Goal: Submit feedback/report problem: Submit feedback/report problem

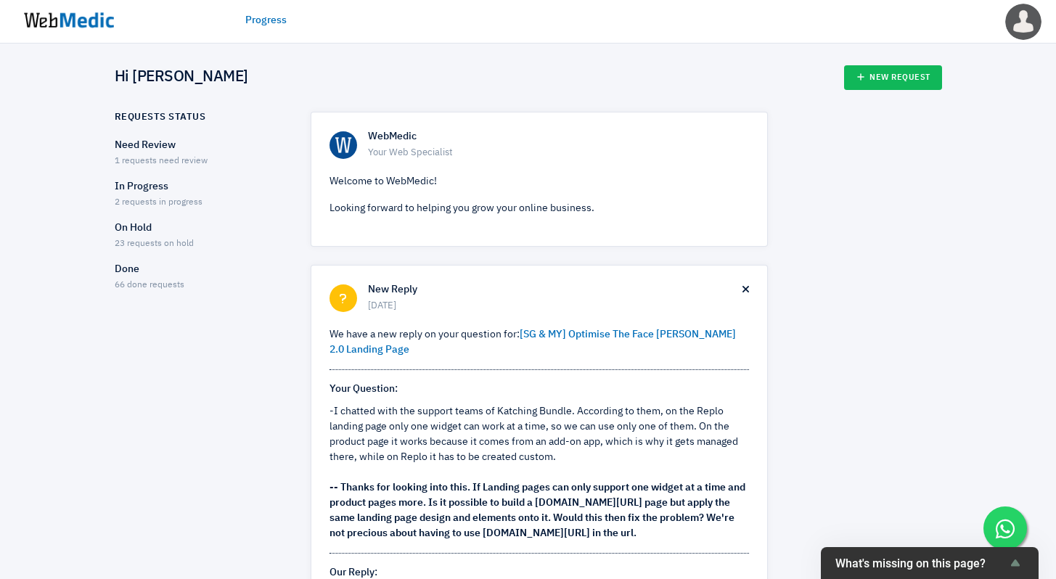
scroll to position [245, 0]
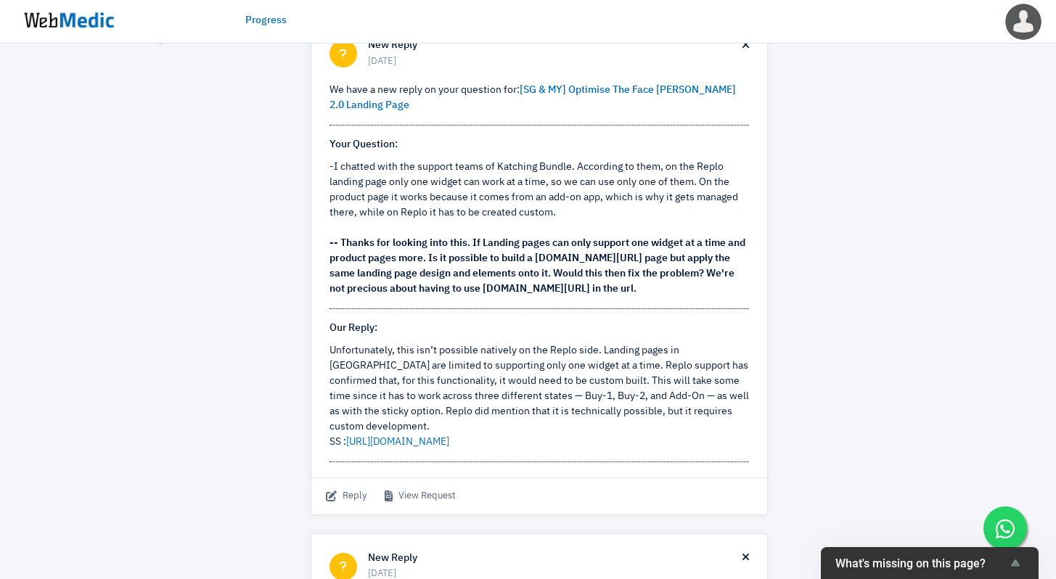
click at [76, 17] on img at bounding box center [69, 20] width 109 height 45
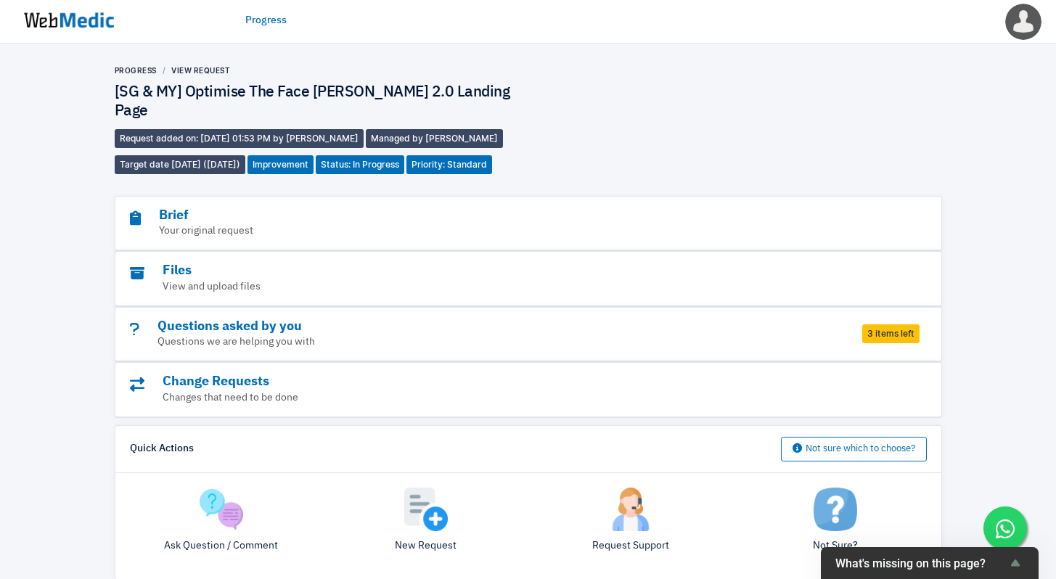
click at [87, 18] on img at bounding box center [69, 20] width 109 height 45
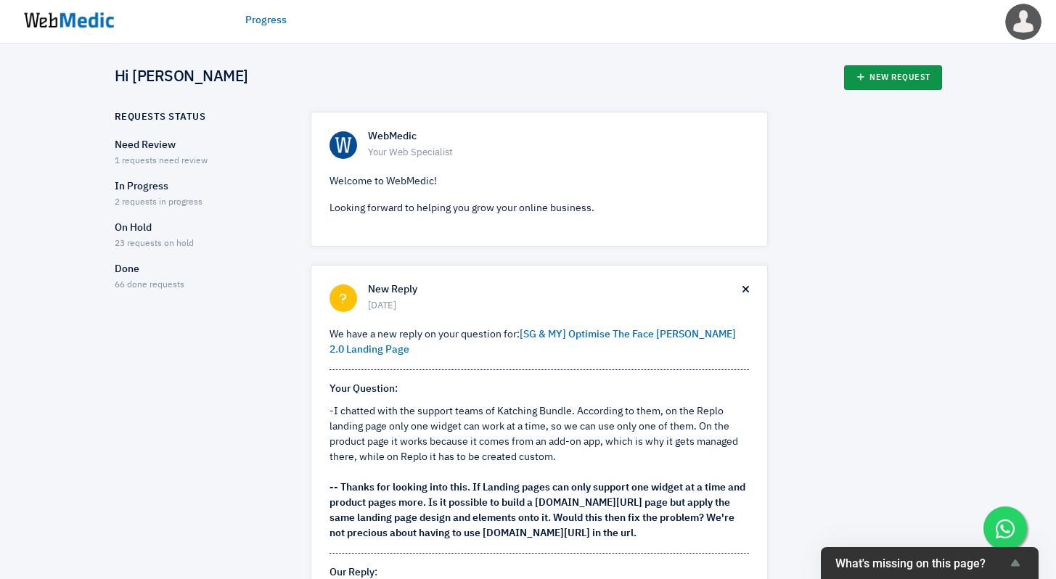
click at [889, 67] on link "New Request" at bounding box center [893, 77] width 98 height 25
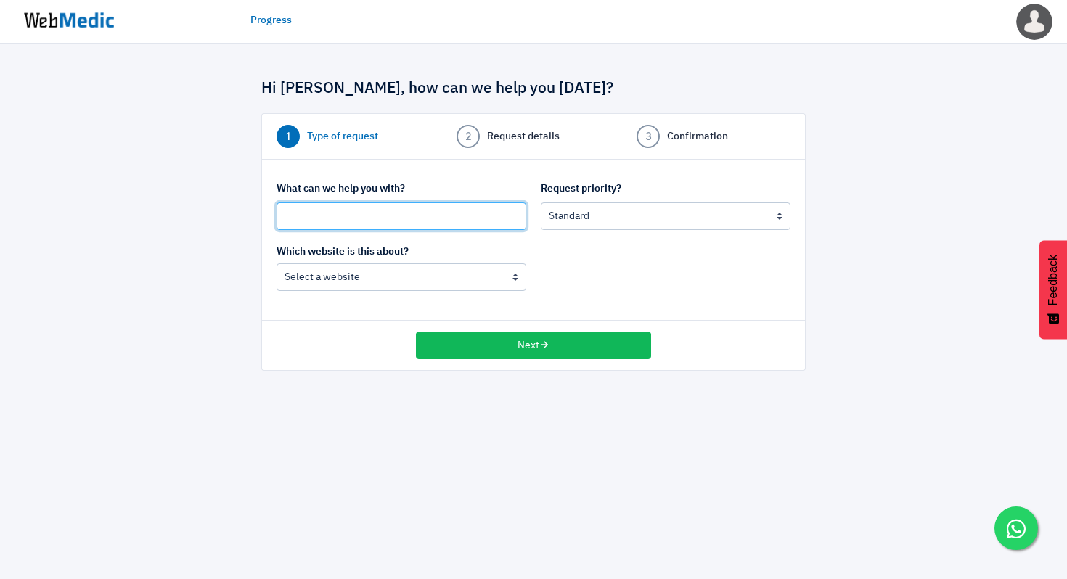
click at [454, 216] on input "text" at bounding box center [402, 217] width 250 height 28
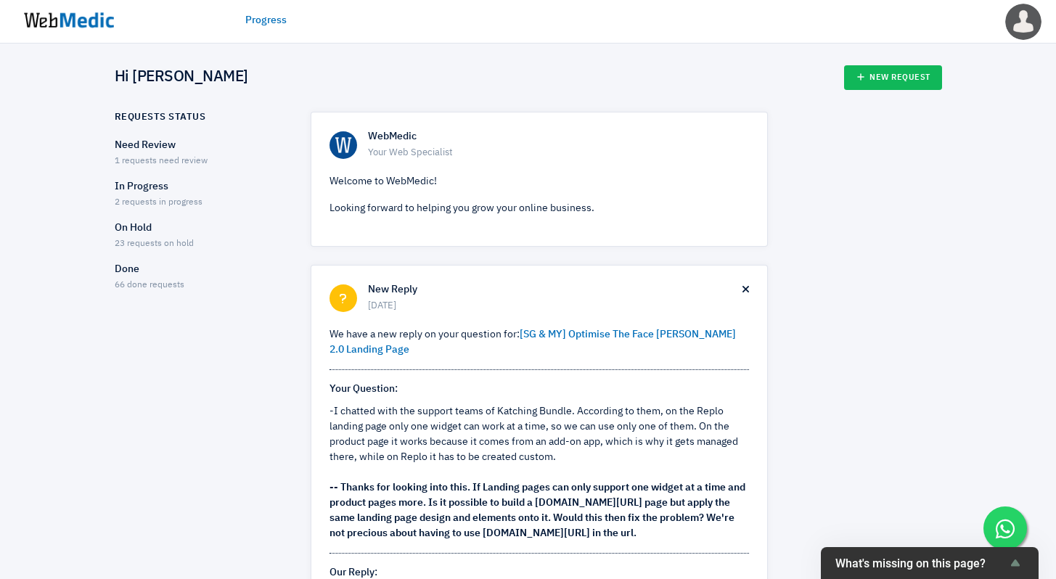
click at [173, 144] on p "Need Review" at bounding box center [200, 145] width 171 height 15
click at [155, 187] on p "In Progress" at bounding box center [200, 186] width 171 height 15
click at [135, 231] on p "On Hold" at bounding box center [200, 228] width 171 height 15
click at [121, 274] on p "Done" at bounding box center [200, 269] width 171 height 15
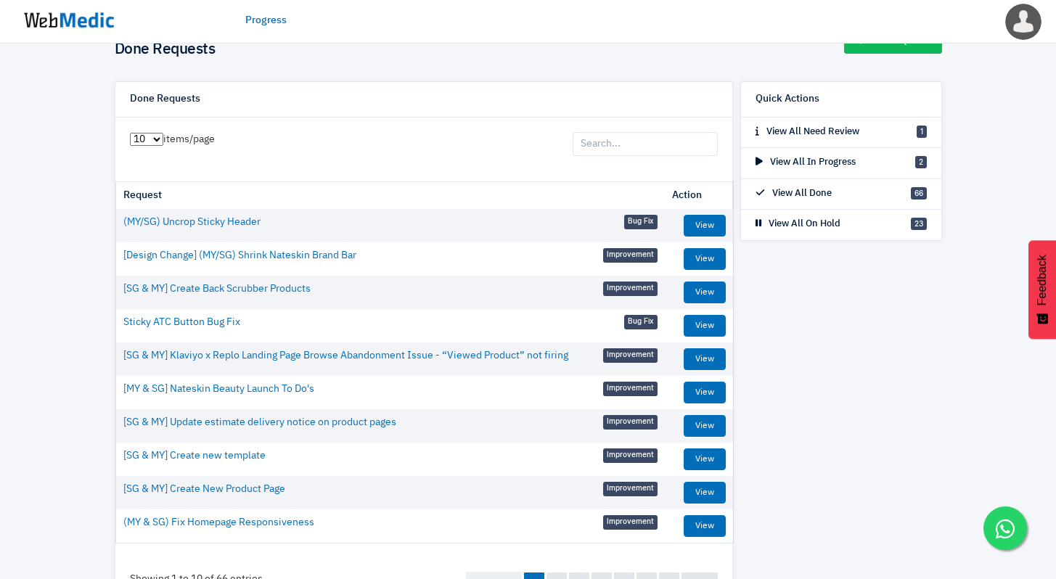
scroll to position [97, 0]
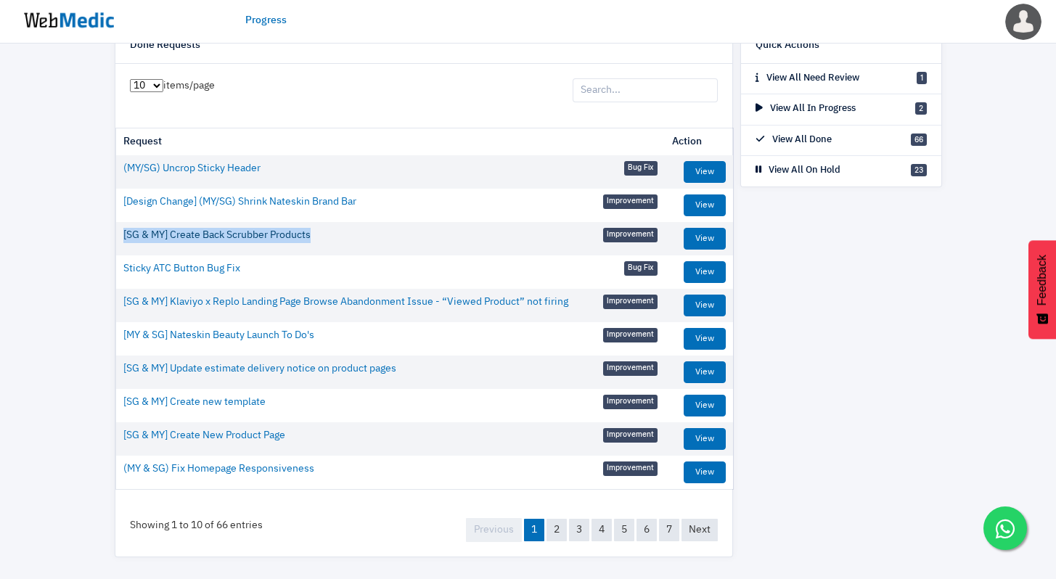
drag, startPoint x: 341, startPoint y: 237, endPoint x: 123, endPoint y: 242, distance: 218.6
click at [123, 242] on td "[SG & MY] Create Back Scrubber Products Improvement" at bounding box center [390, 235] width 549 height 27
copy link "[SG & MY] Create Back Scrubber Products"
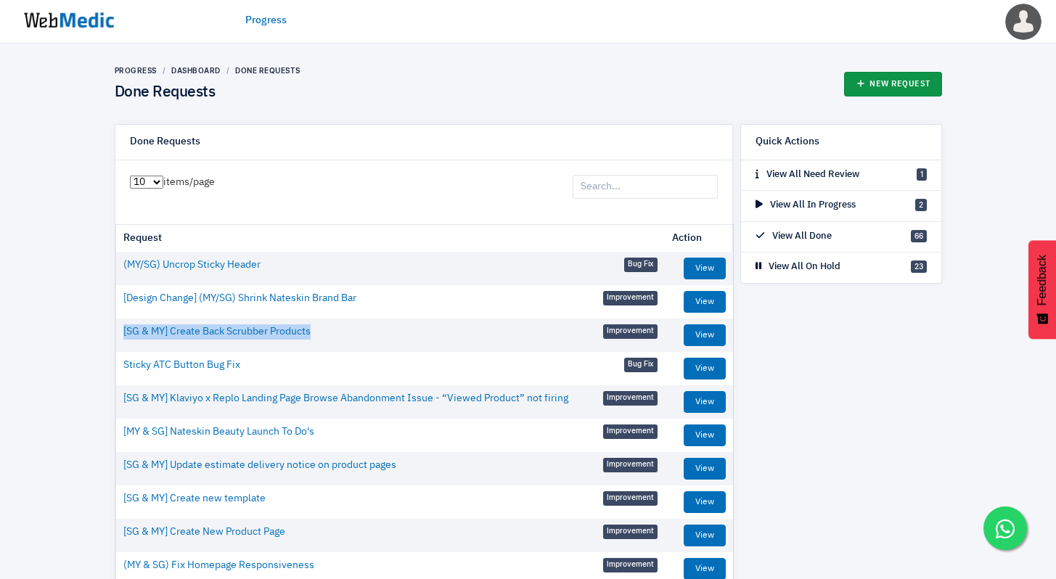
click at [915, 78] on link "New Request" at bounding box center [893, 84] width 98 height 25
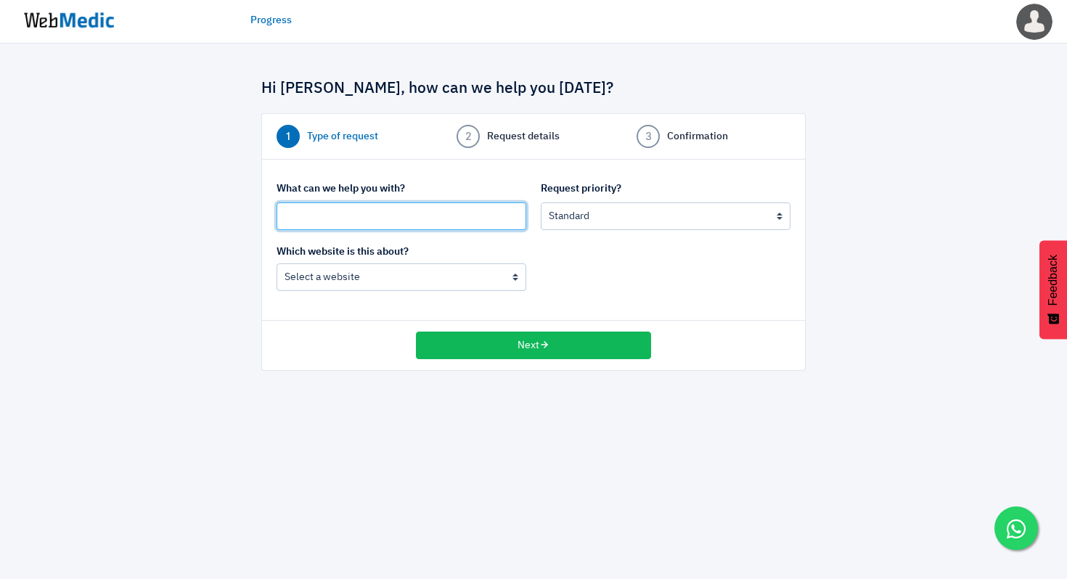
click at [456, 216] on input "text" at bounding box center [402, 217] width 250 height 28
click at [57, 21] on img at bounding box center [69, 20] width 109 height 45
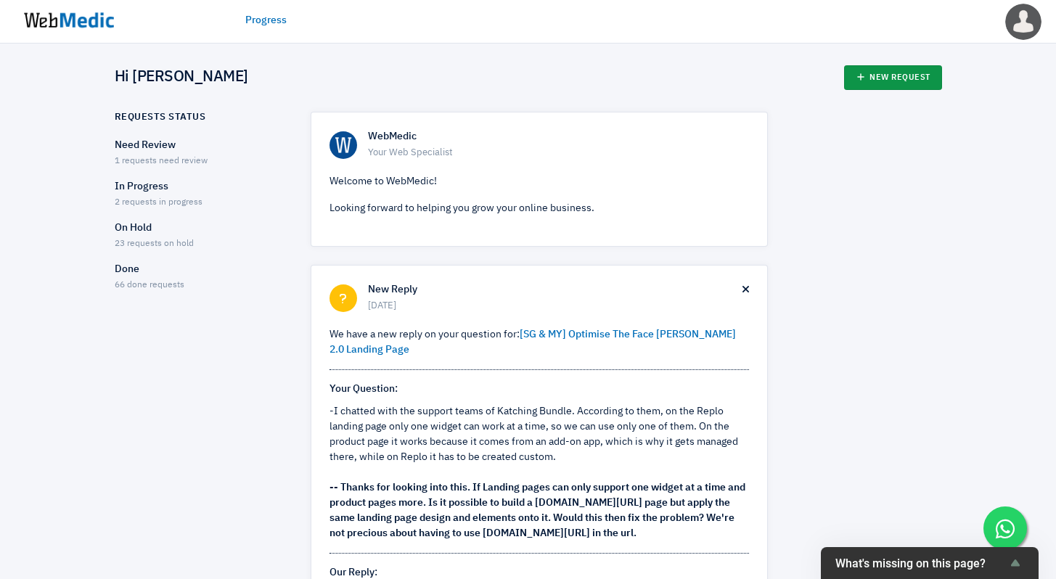
click at [929, 73] on link "New Request" at bounding box center [893, 77] width 98 height 25
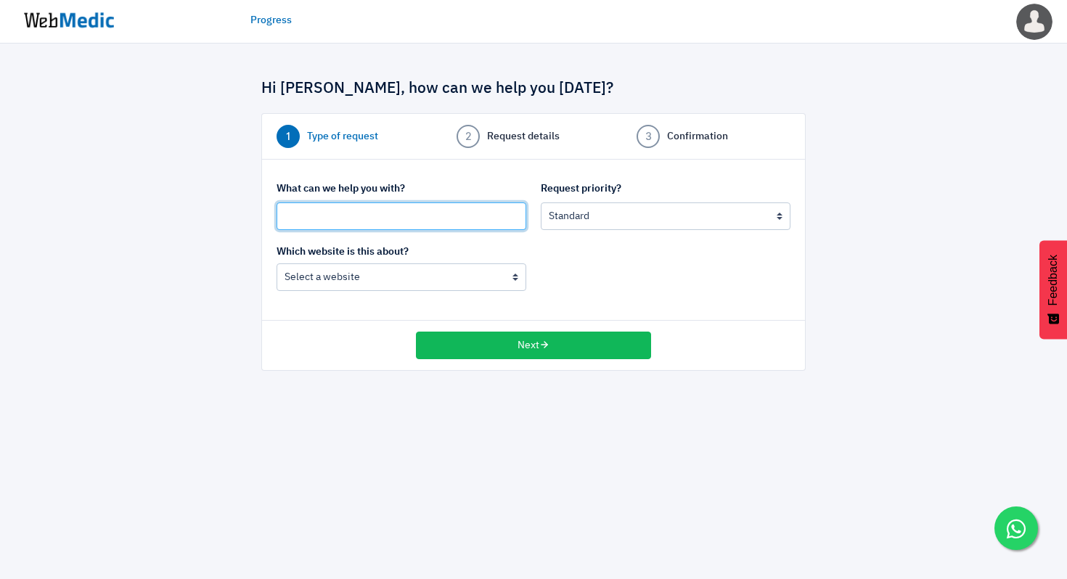
click at [388, 220] on input "text" at bounding box center [402, 217] width 250 height 28
paste input "[SG & MY] Create Back Scrubber Products"
drag, startPoint x: 334, startPoint y: 218, endPoint x: 664, endPoint y: 237, distance: 330.9
click at [664, 237] on div "What can we help you with? [SG & MY] Create Back Scrubber Products Request prio…" at bounding box center [533, 212] width 529 height 63
click at [454, 221] on input "[SG & MY] BUG FIX: Beauty Curler CTA not working" at bounding box center [402, 217] width 250 height 28
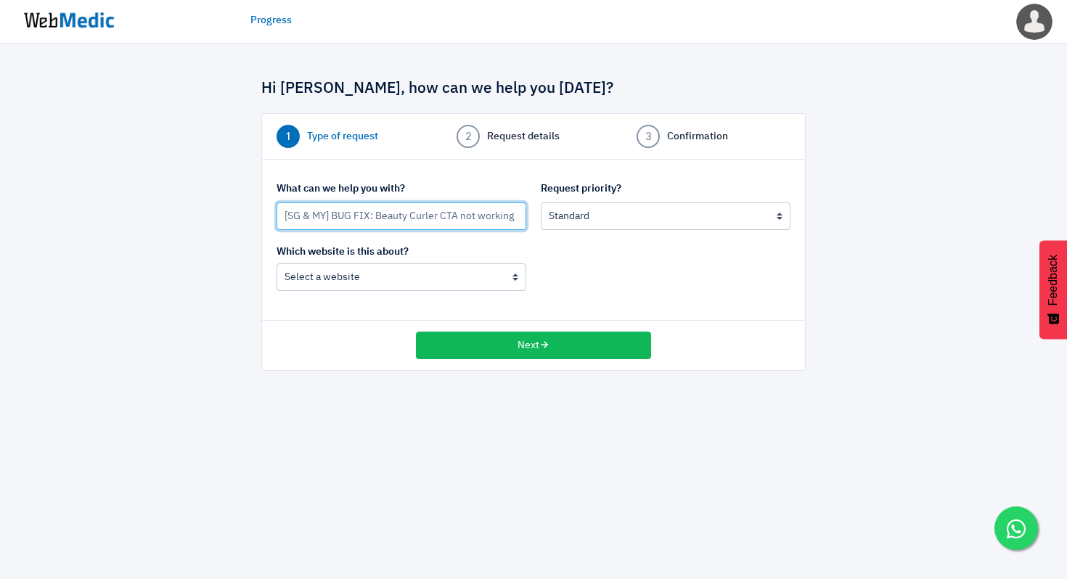
click at [454, 221] on input "[SG & MY] BUG FIX: Beauty Curler CTA not working" at bounding box center [402, 217] width 250 height 28
type input "[SG & MY] BUG FIX: Beauty Curler ATC not working"
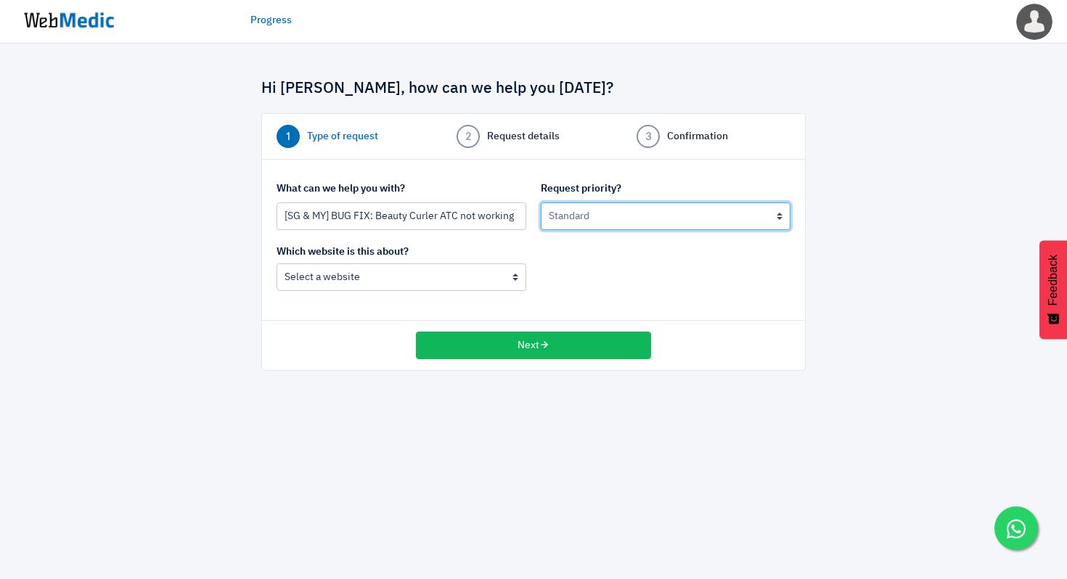
click at [683, 213] on select "Urgent: this is a mission critical issue High: this needs to be prioritized bef…" at bounding box center [666, 217] width 250 height 28
select select "1"
click at [541, 203] on select "Urgent: this is a mission critical issue High: this needs to be prioritized bef…" at bounding box center [666, 217] width 250 height 28
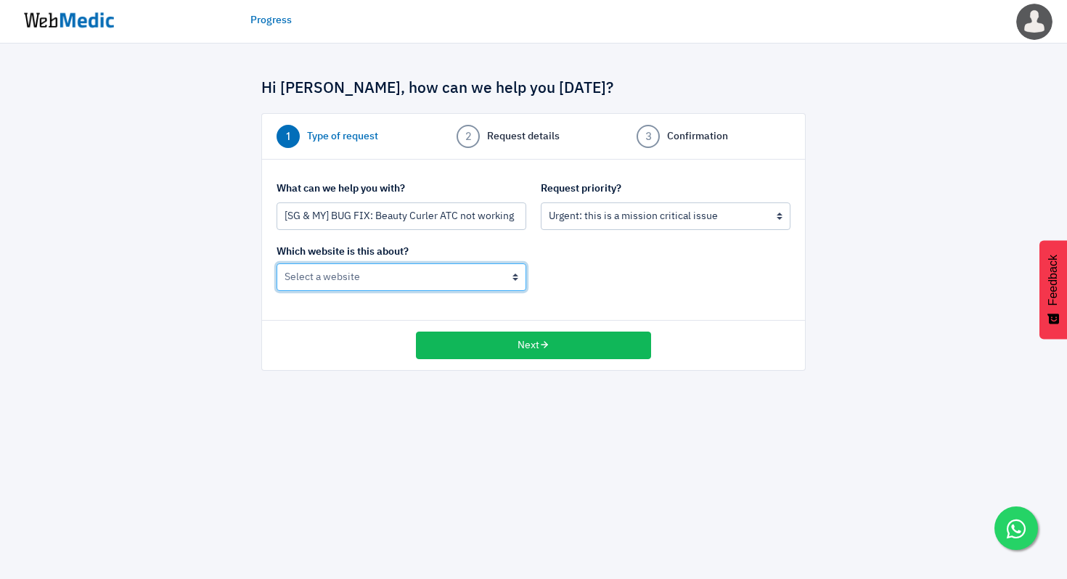
click at [381, 277] on select "Nateskin (MY) Nateskin (Global)" at bounding box center [402, 278] width 250 height 28
select select "185"
click at [277, 264] on select "Nateskin (MY) Nateskin (Global)" at bounding box center [402, 278] width 250 height 28
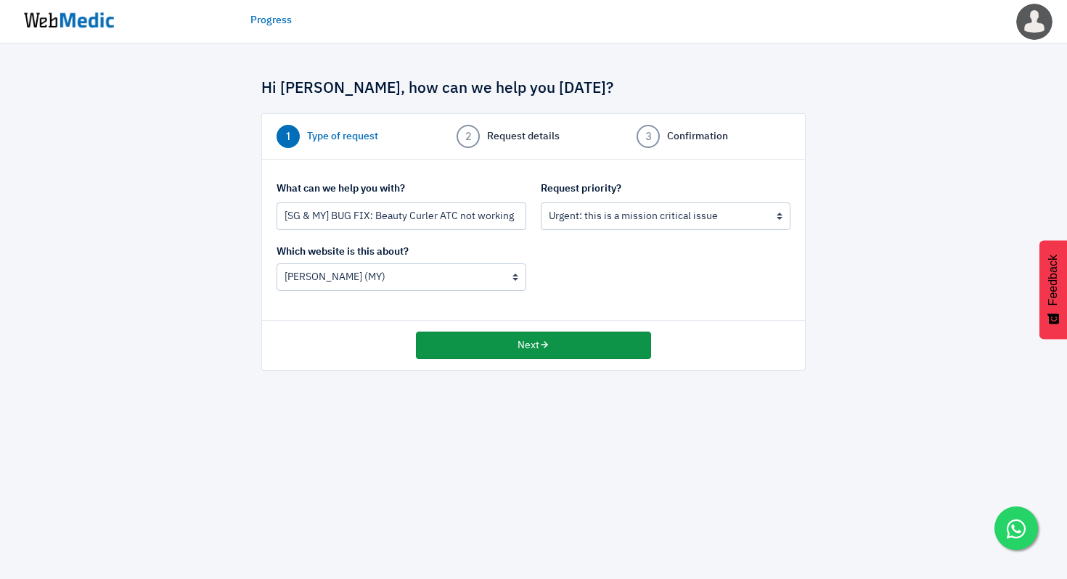
click at [552, 350] on button "Next" at bounding box center [533, 346] width 235 height 28
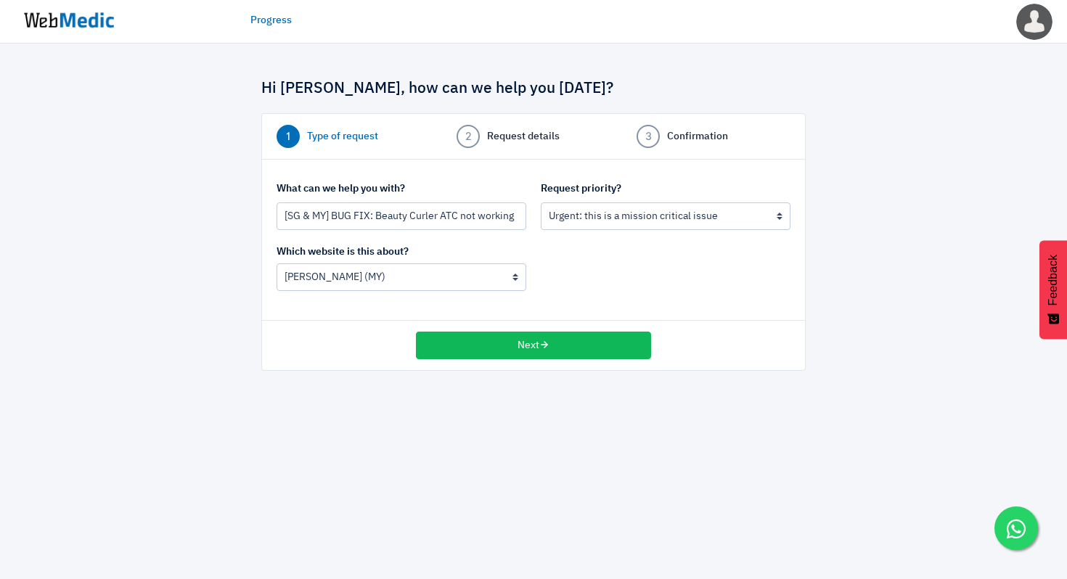
select select "1"
select select "185"
click at [319, 224] on input "[SG & MY] BUG FIX: Beauty Curler ATC not working" at bounding box center [402, 217] width 250 height 28
click at [315, 219] on input "[SG & MY] BUG FIX: Beauty Curler ATC not working" at bounding box center [402, 217] width 250 height 28
drag, startPoint x: 315, startPoint y: 218, endPoint x: 281, endPoint y: 219, distance: 34.1
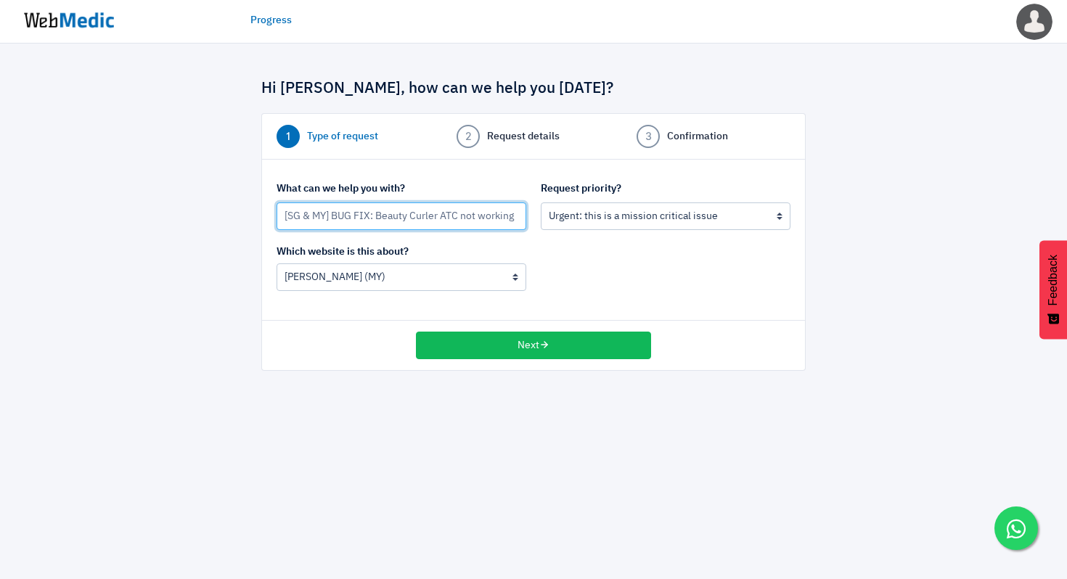
click at [289, 219] on input "[SG & MY] BUG FIX: Beauty Curler ATC not working" at bounding box center [402, 217] width 250 height 28
type input "[] BUG FIX: Beauty Curler ATC not working"
select select "3"
select select
type input "[MY] BUG FIX: Beauty Curler ATC not working"
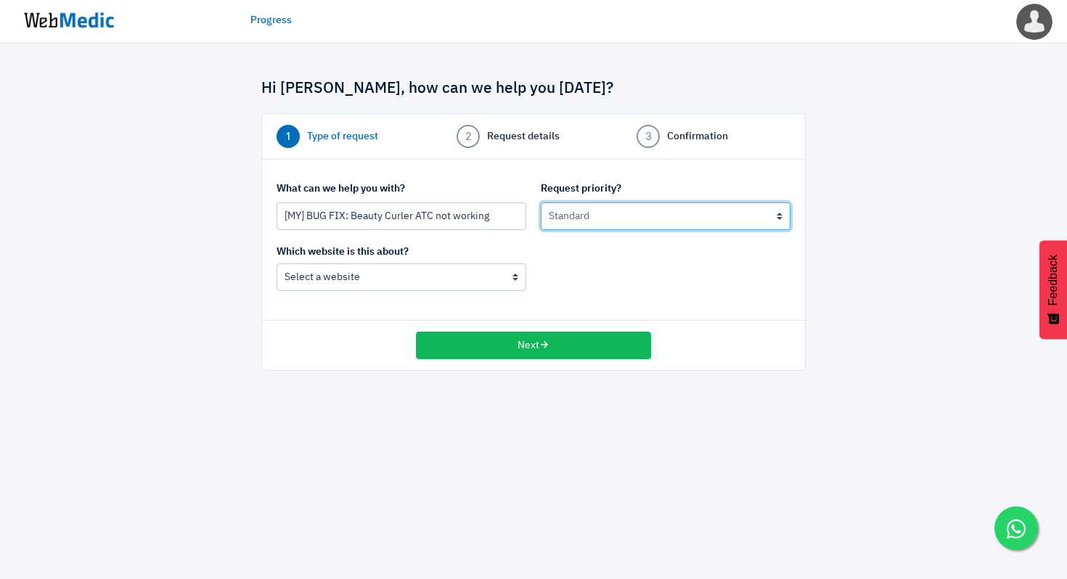
click at [608, 213] on select "Urgent: this is a mission critical issue High: this needs to be prioritized bef…" at bounding box center [666, 217] width 250 height 28
select select "1"
click at [541, 203] on select "Urgent: this is a mission critical issue High: this needs to be prioritized bef…" at bounding box center [666, 217] width 250 height 28
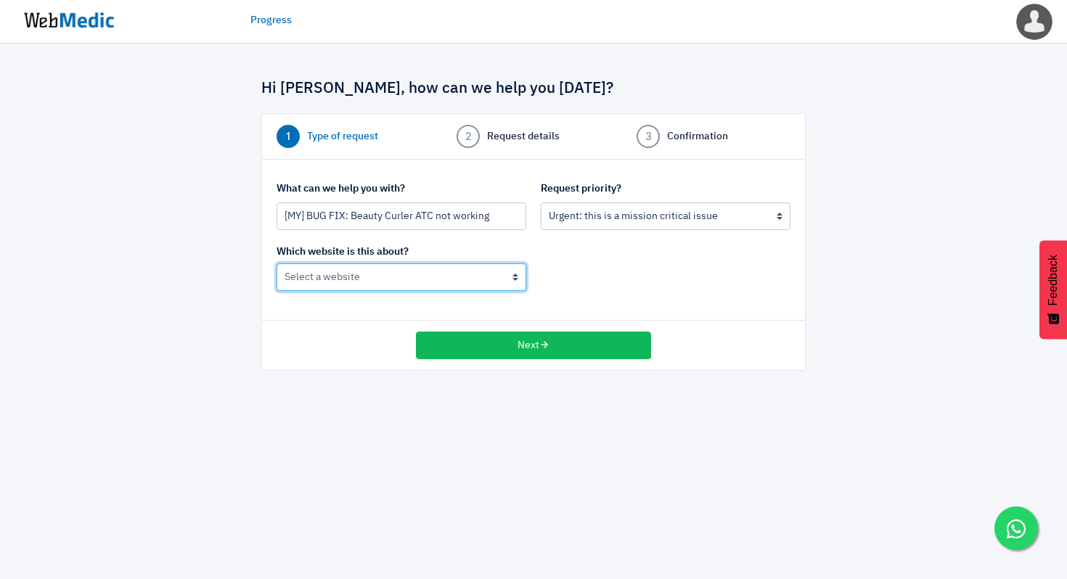
click at [443, 270] on select "Nateskin (MY) Nateskin (Global)" at bounding box center [402, 278] width 250 height 28
select select "185"
click at [277, 264] on select "Nateskin (MY) Nateskin (Global)" at bounding box center [402, 278] width 250 height 28
click at [585, 282] on div "Which website is this about? Nateskin (MY) Nateskin (Global)" at bounding box center [533, 275] width 529 height 61
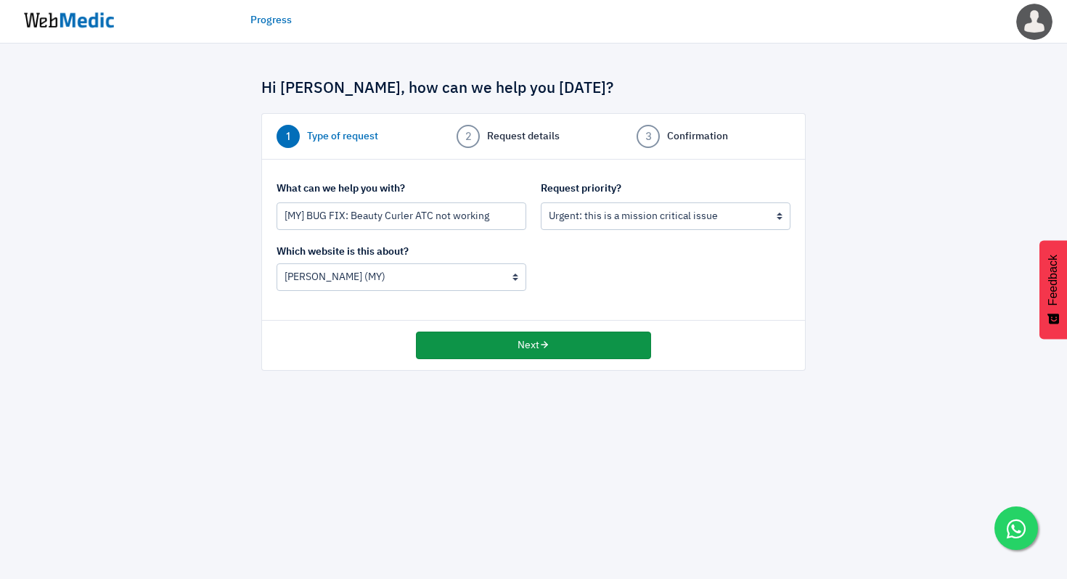
click at [538, 351] on button "Next" at bounding box center [533, 346] width 235 height 28
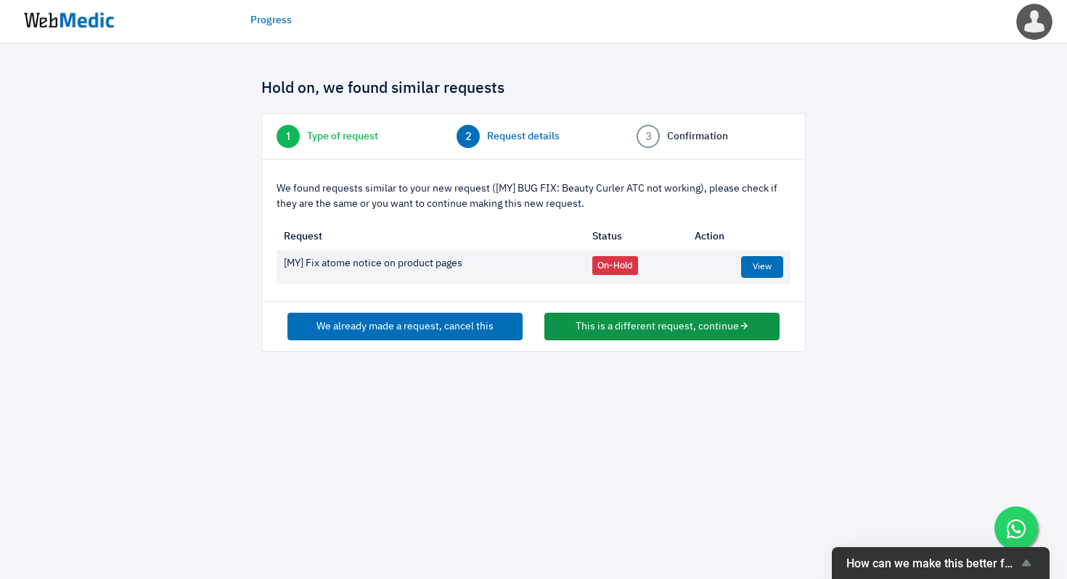
click at [614, 324] on button "This is a different request, continue" at bounding box center [661, 327] width 235 height 28
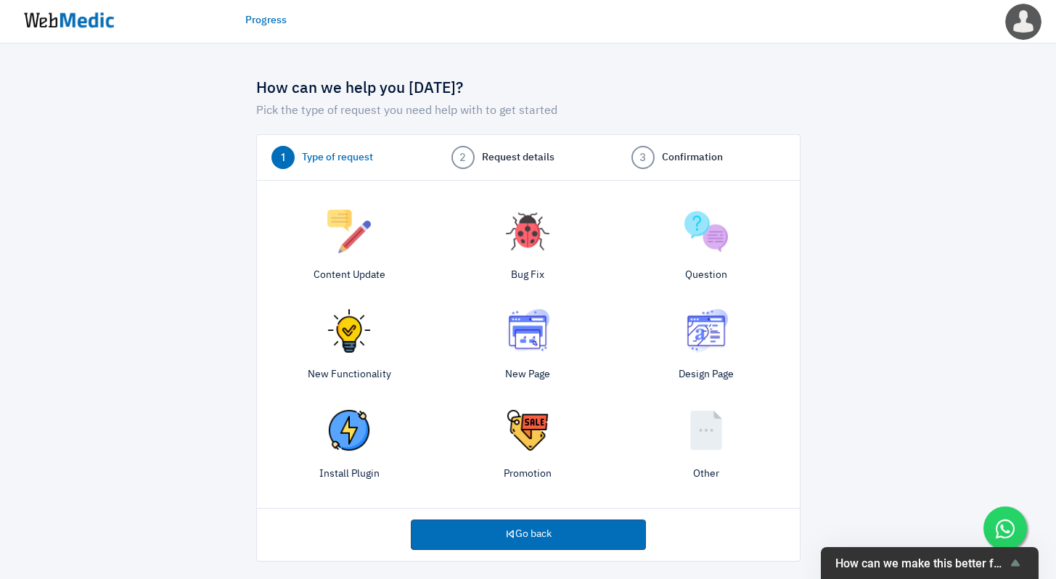
click at [536, 255] on div "Bug Fix" at bounding box center [527, 249] width 179 height 92
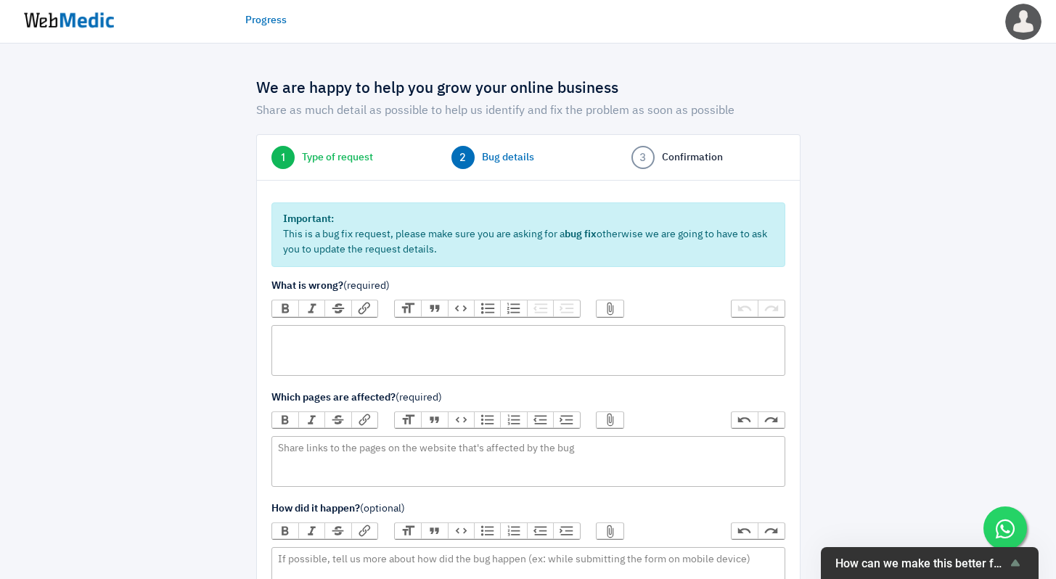
click at [442, 360] on trix-editor at bounding box center [529, 350] width 514 height 51
click at [445, 352] on trix-editor at bounding box center [529, 350] width 514 height 51
click at [462, 354] on trix-editor "Just discovered that the ATC button" at bounding box center [529, 350] width 514 height 51
drag, startPoint x: 476, startPoint y: 347, endPoint x: 459, endPoint y: 338, distance: 18.8
click at [459, 338] on trix-editor "Just discovered that the ATC button" at bounding box center [529, 350] width 514 height 51
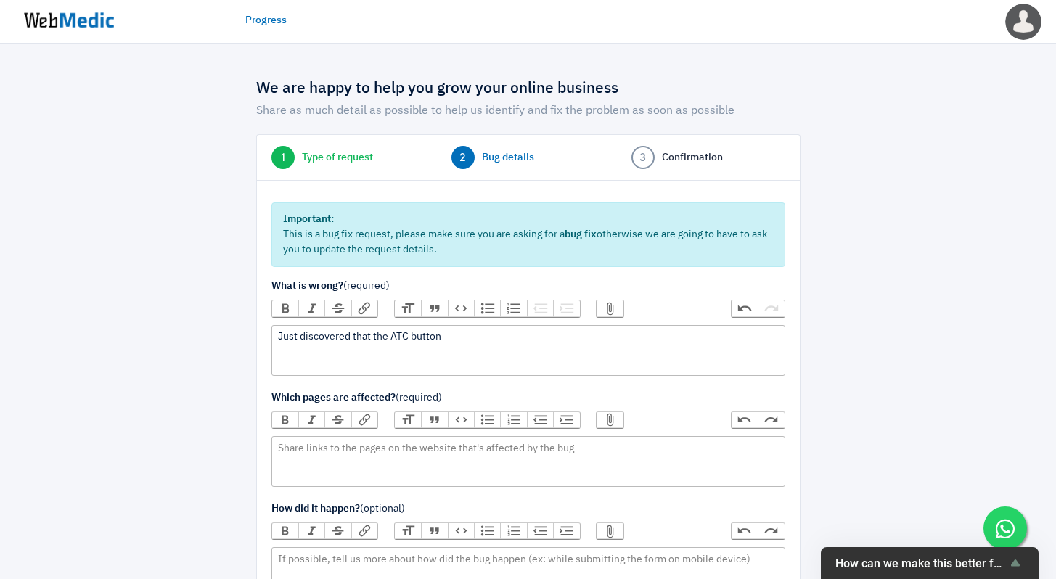
click at [461, 338] on div "Just discovered that the ATC button" at bounding box center [528, 337] width 500 height 15
click at [471, 336] on div "Just discovered that the ATC button on My Beauty Curler page doesn't work when …" at bounding box center [528, 337] width 500 height 15
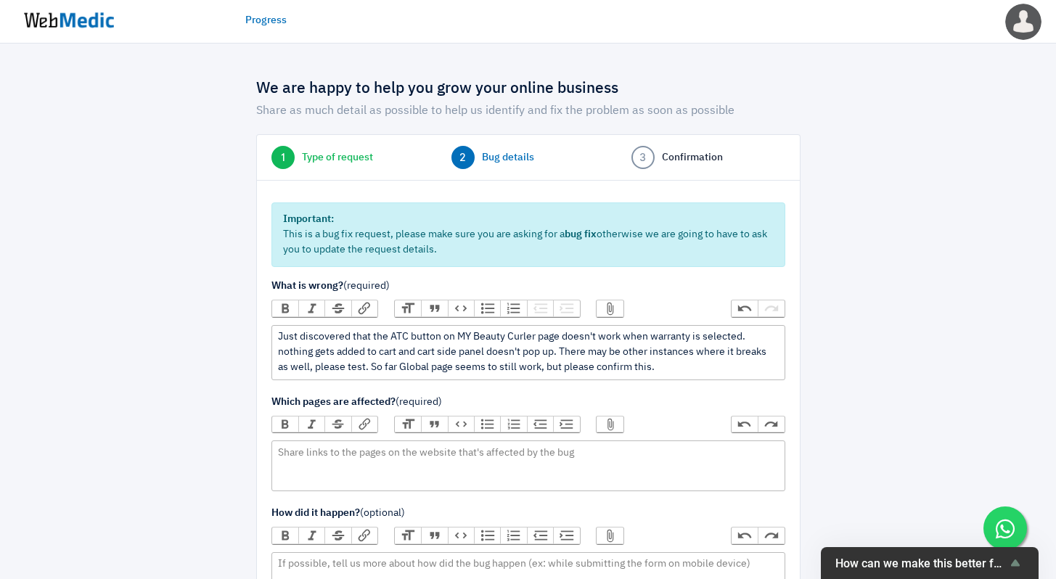
type trix-editor "<div>Just discovered that the ATC button on MY Beauty Curler page doesn't work …"
click at [430, 464] on trix-editor "Beauty Curler MY:" at bounding box center [529, 466] width 514 height 51
paste trix-editor "<div>Beauty Curler MY: https://nateskin.com.my/pages/nateskin-beauty-hair-curle…"
type trix-editor "<div>Beauty Curler MY: https://nateskin.com.my/pages/nateskin-beauty-hair-curle…"
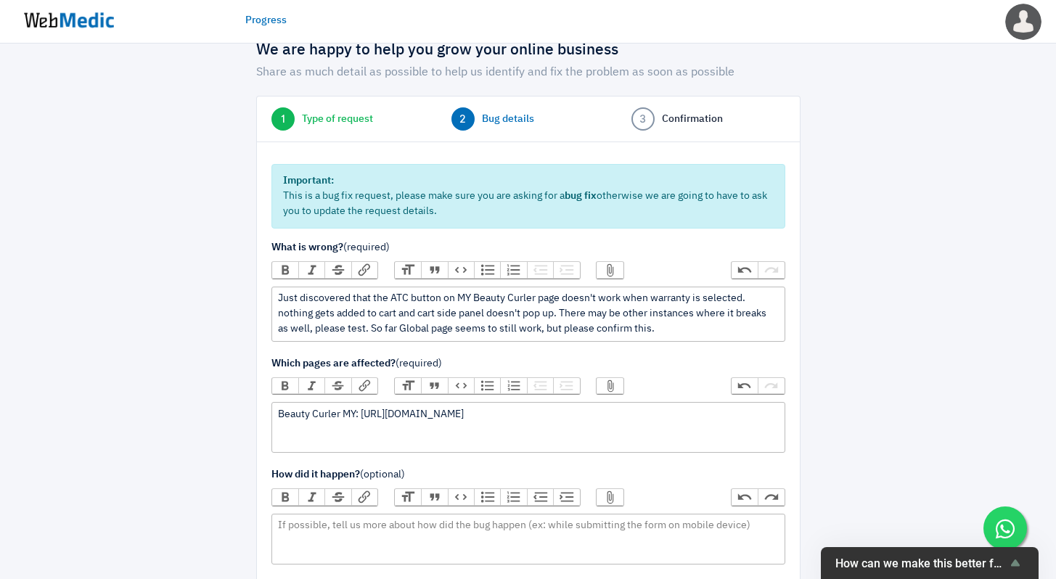
scroll to position [129, 0]
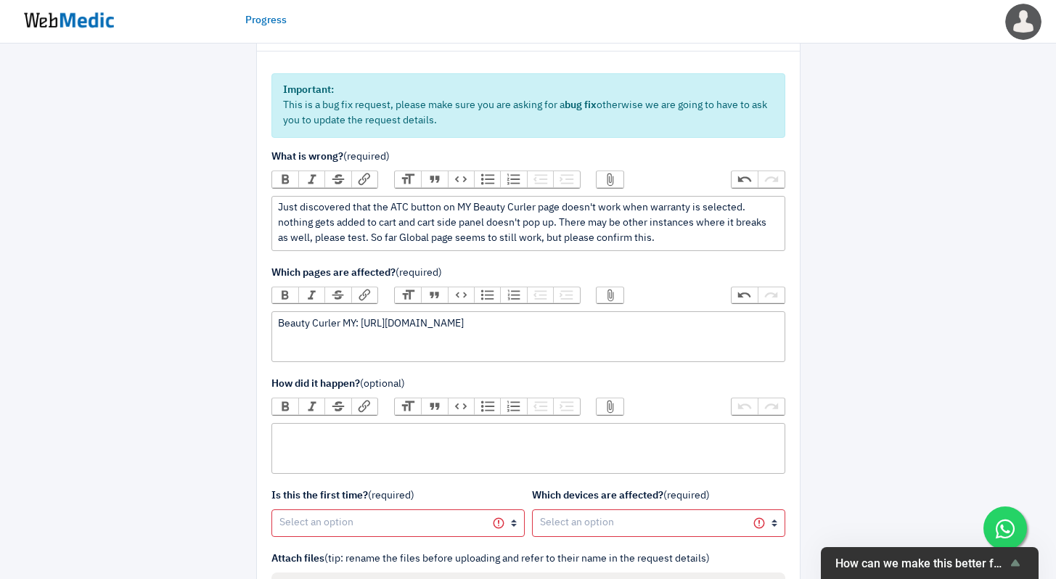
click at [372, 447] on trix-editor at bounding box center [529, 448] width 514 height 51
click at [354, 441] on div "If" at bounding box center [528, 435] width 500 height 15
click at [319, 448] on trix-editor "If" at bounding box center [529, 448] width 514 height 51
paste trix-editor "a href="https://nateskin.com/products/2-years-product-warranty?variant=44451092…"
paste trix-editor "24 Months Extended Warranty<br><br>"
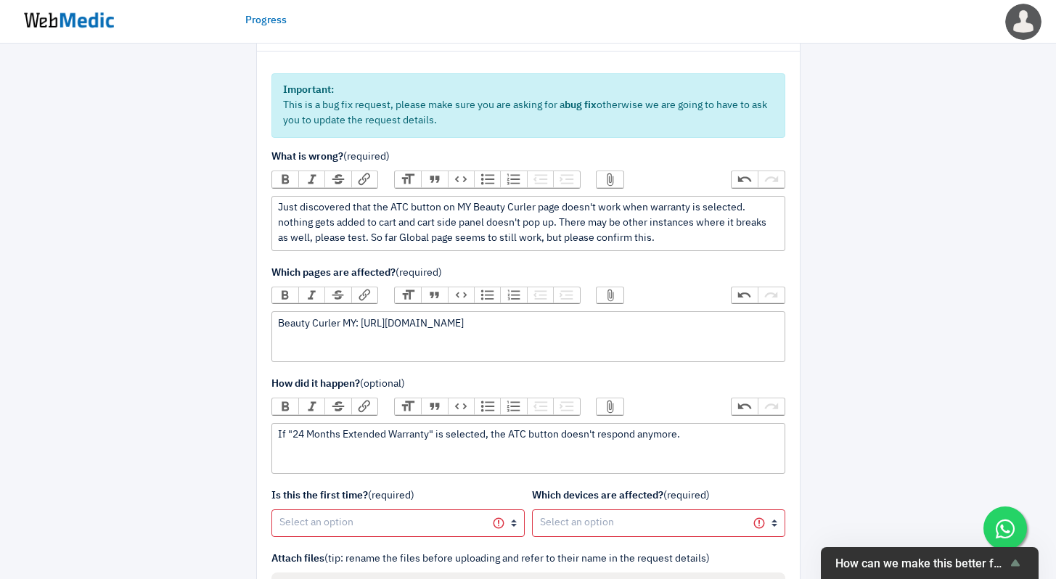
type trix-editor "<div>If "24 Months Extended Warranty" is selected, the ATC button doesn't respo…"
click at [705, 244] on div "Just discovered that the ATC button on MY Beauty Curler page doesn't work when …" at bounding box center [528, 223] width 500 height 46
click at [657, 433] on div "If "24 Months Extended Warranty" is selected, the ATC button doesn't respond an…" at bounding box center [528, 435] width 500 height 15
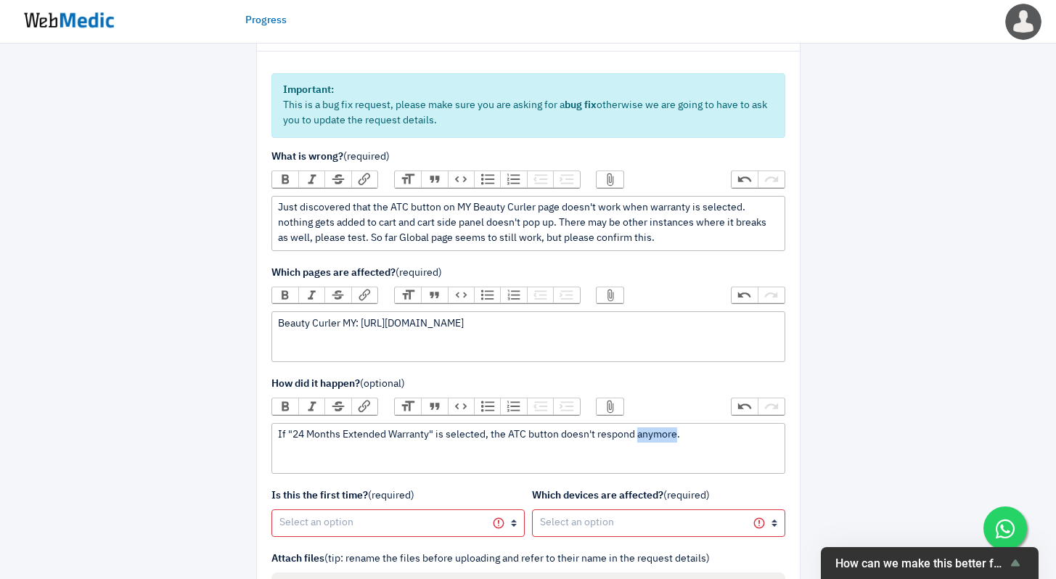
copy div "If "24 Months Extended Warranty" is selected, the ATC button doesn't respond an…"
click at [704, 240] on div "Just discovered that the ATC button on MY Beauty Curler page doesn't work when …" at bounding box center [528, 223] width 500 height 46
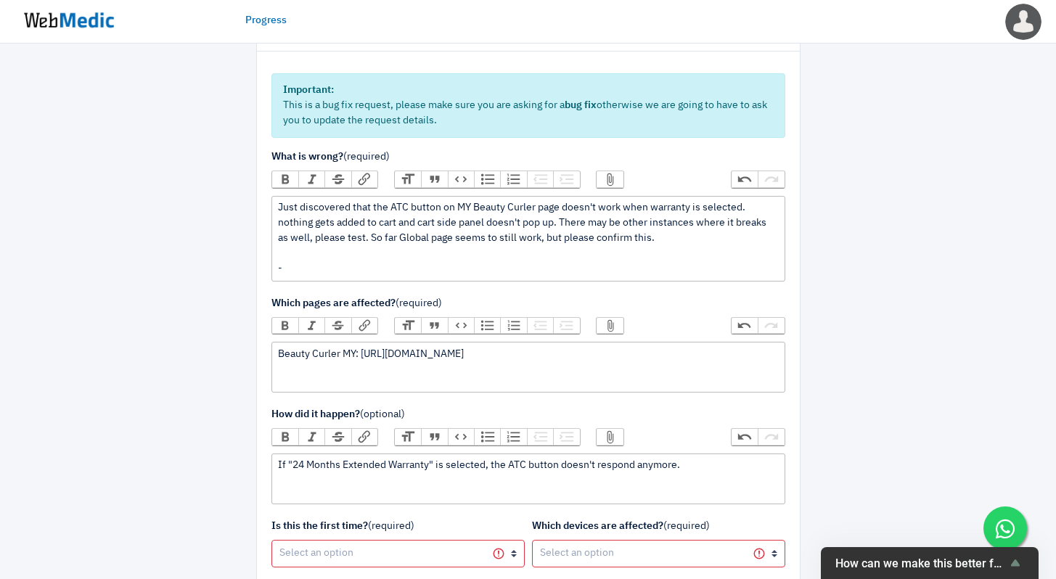
paste trix-editor "&nbsp;<br><br>- If "24 Months Extended Warranty" is selected, the ATC button do…"
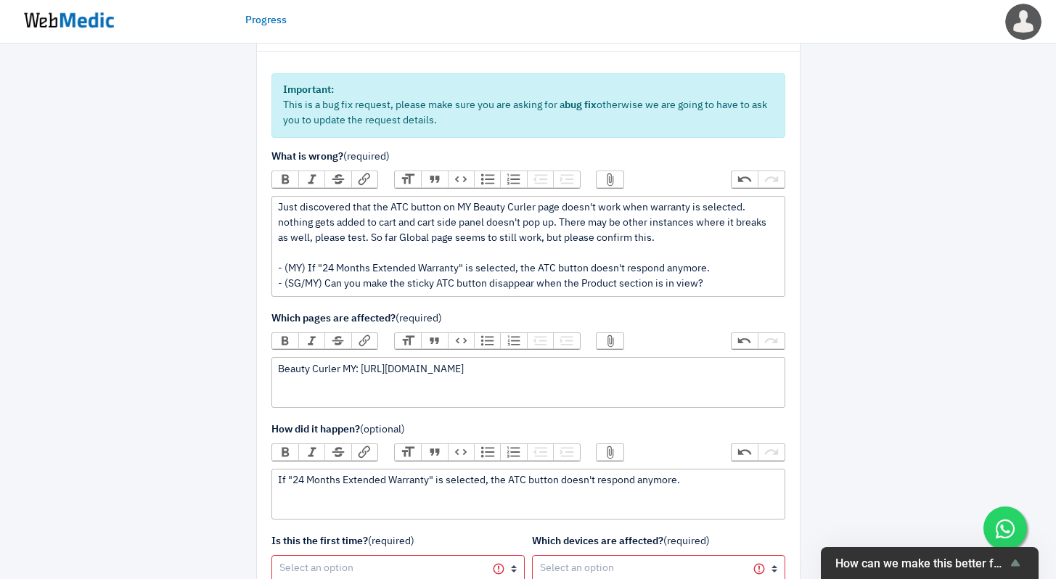
type trix-editor "<div>Just discovered that the ATC button on MY Beauty Curler page doesn't work …"
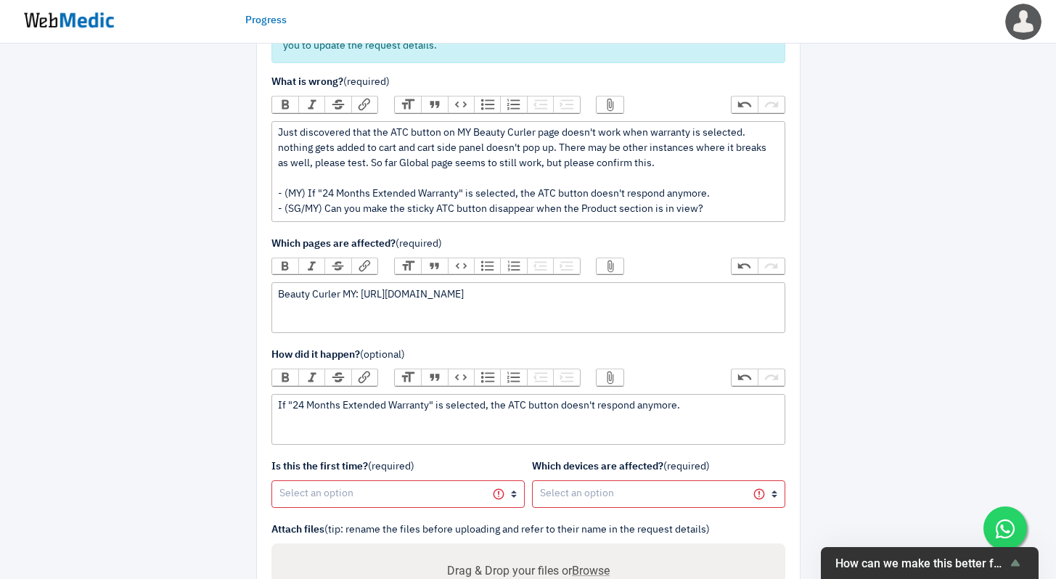
scroll to position [325, 0]
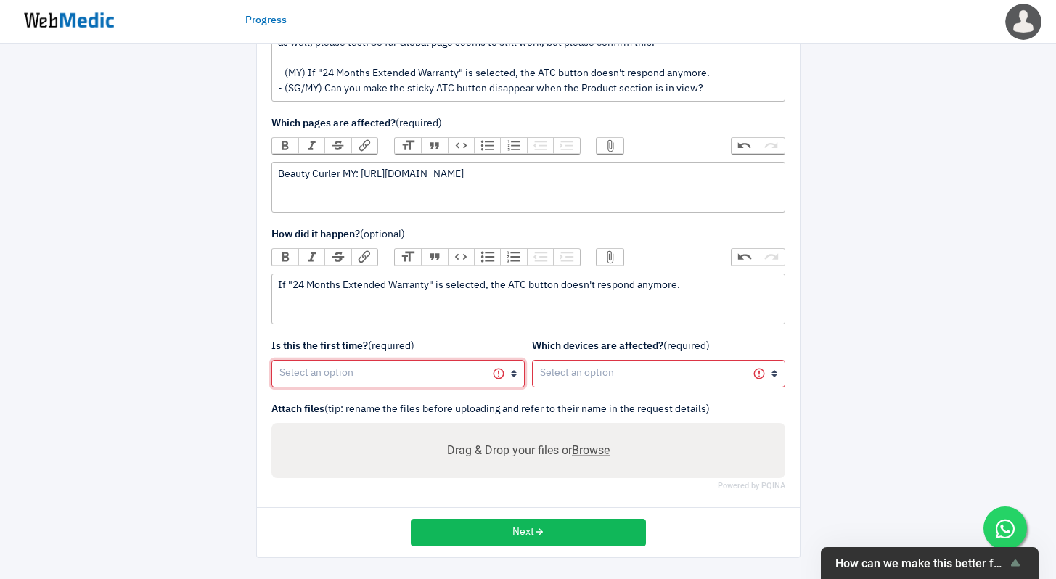
click at [401, 378] on select "Yes, first time No, happened before" at bounding box center [398, 374] width 253 height 28
select select "1"
click at [272, 360] on select "Yes, first time No, happened before" at bounding box center [398, 374] width 253 height 28
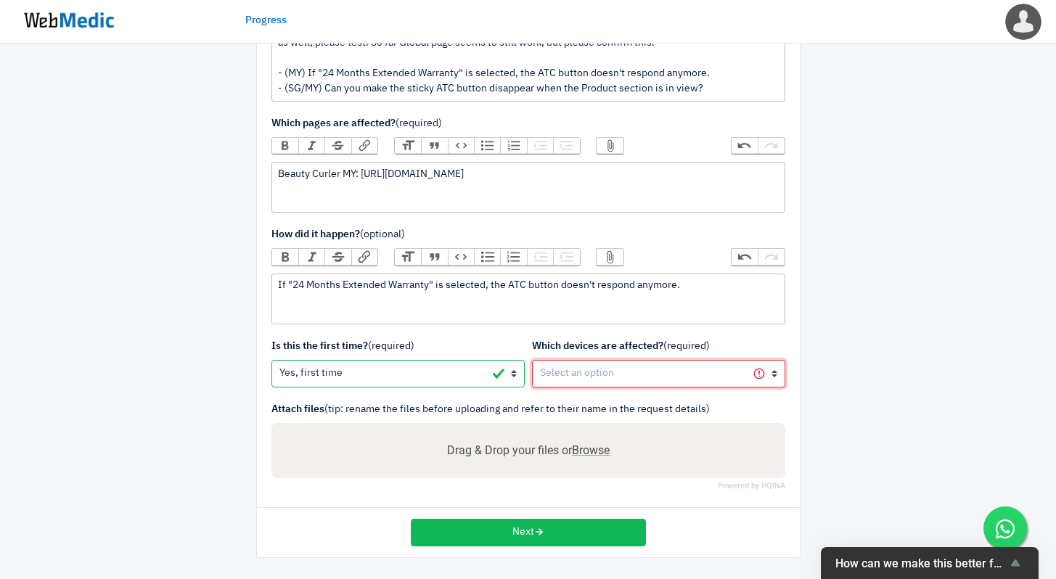
click at [615, 375] on select "All devices / not sure Mobile (iOS) Mobile (Android) Tablet (iOS) Tablet (Andro…" at bounding box center [658, 374] width 253 height 28
select select "1"
click at [532, 360] on select "All devices / not sure Mobile (iOS) Mobile (Android) Tablet (iOS) Tablet (Andro…" at bounding box center [658, 374] width 253 height 28
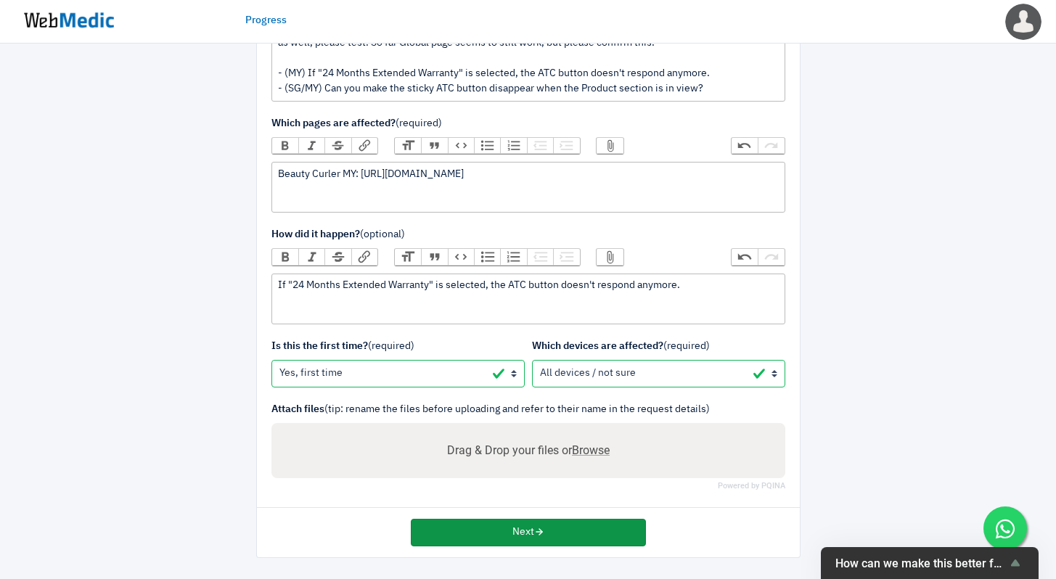
click at [587, 539] on button "Next" at bounding box center [528, 533] width 235 height 28
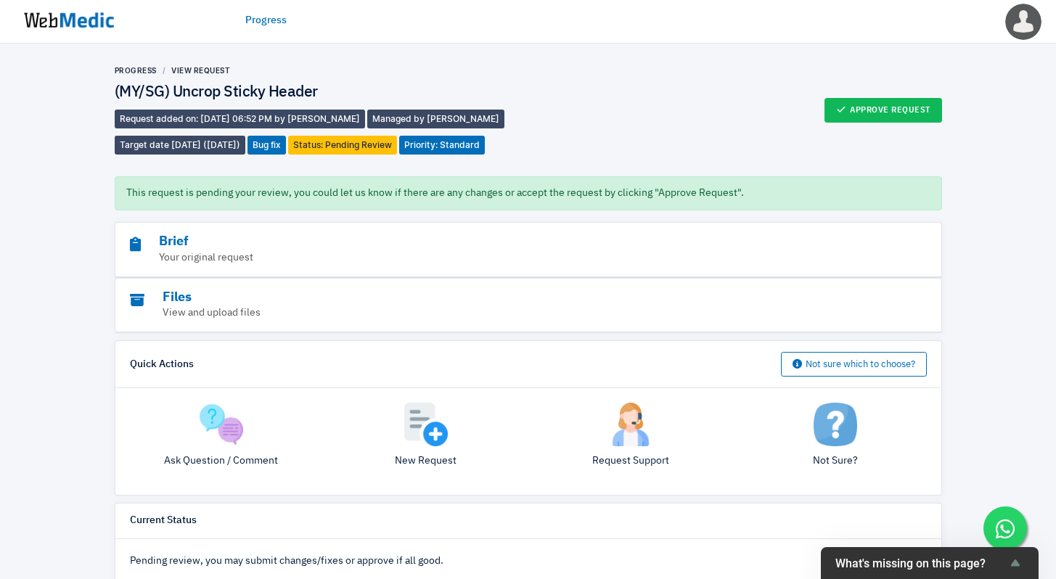
scroll to position [86, 0]
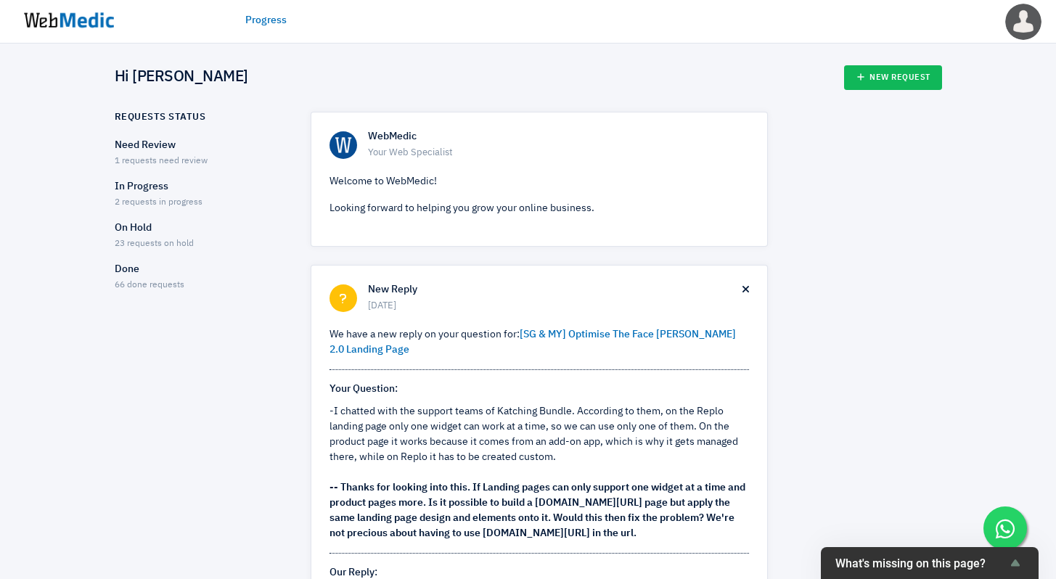
scroll to position [940, 0]
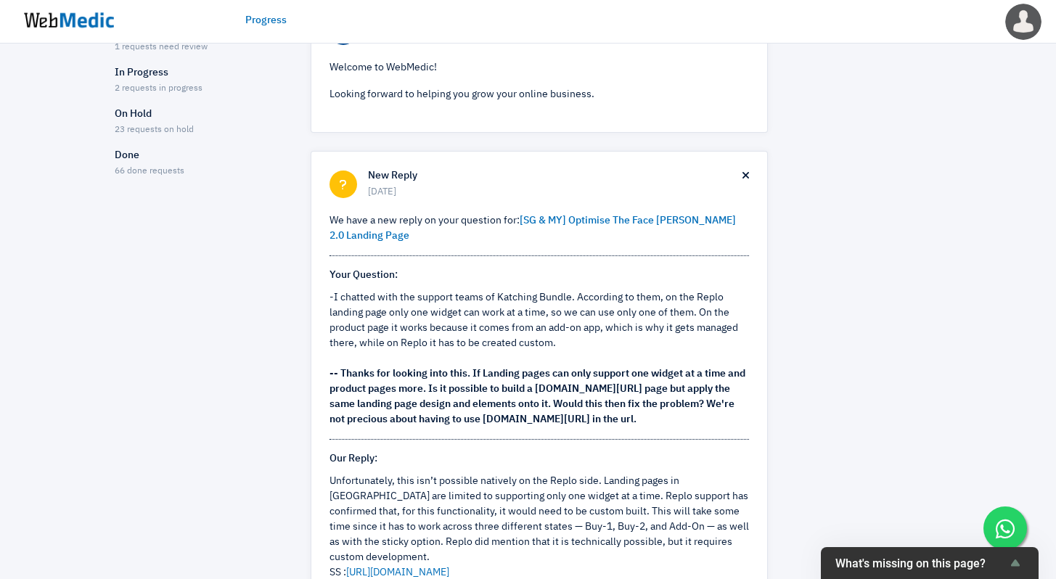
scroll to position [116, 0]
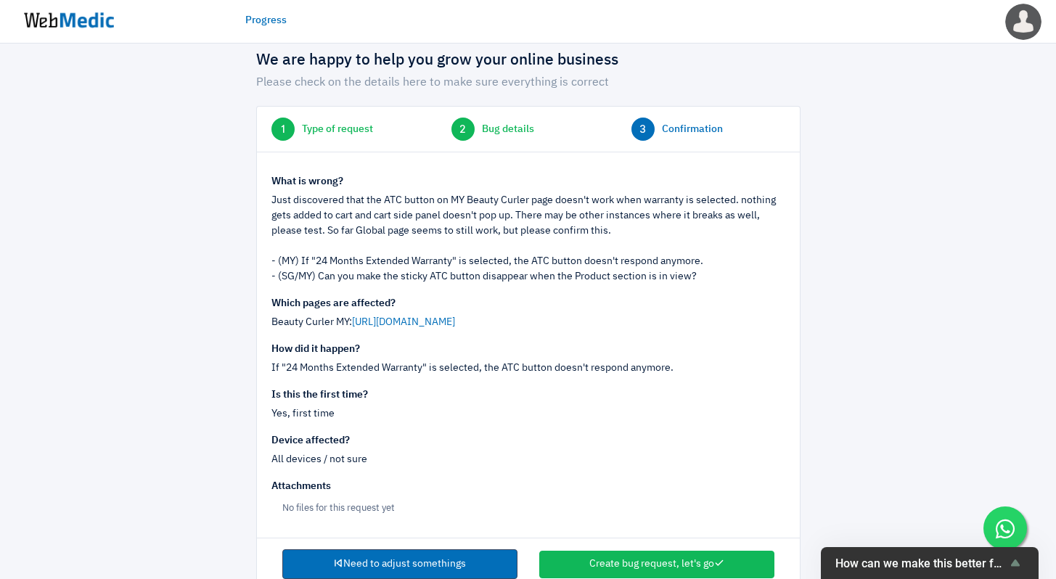
scroll to position [62, 0]
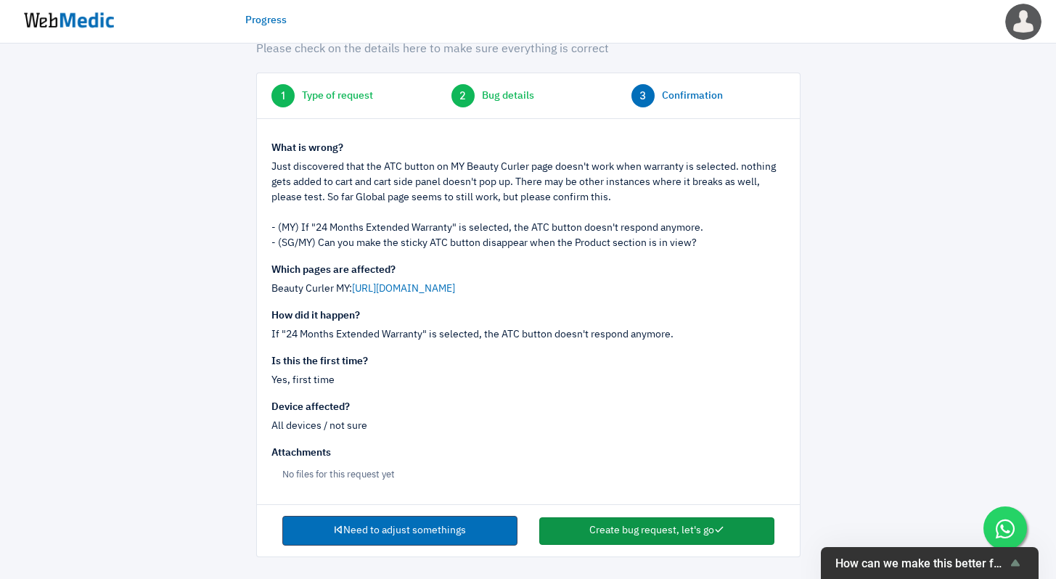
click at [745, 531] on button "Create bug request, let's go" at bounding box center [656, 532] width 235 height 28
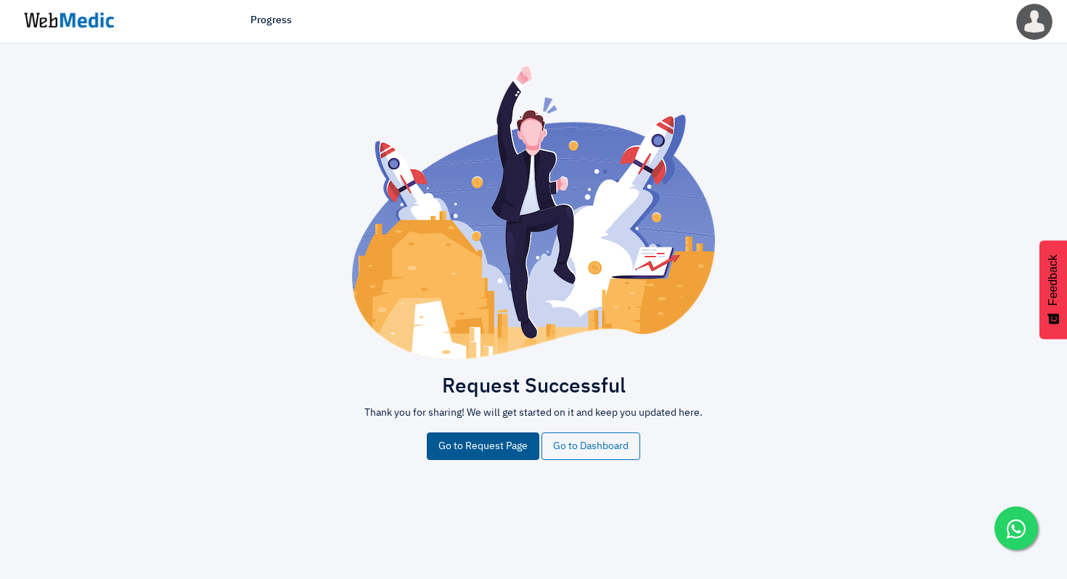
click at [465, 440] on link "Go to Request Page" at bounding box center [483, 447] width 113 height 28
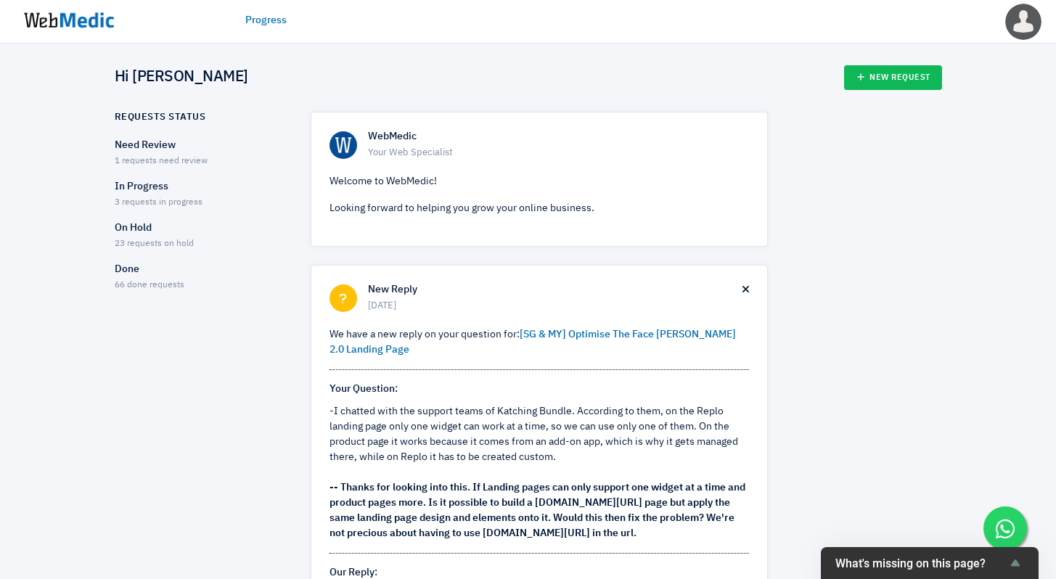
click at [174, 150] on p "Need Review" at bounding box center [200, 145] width 171 height 15
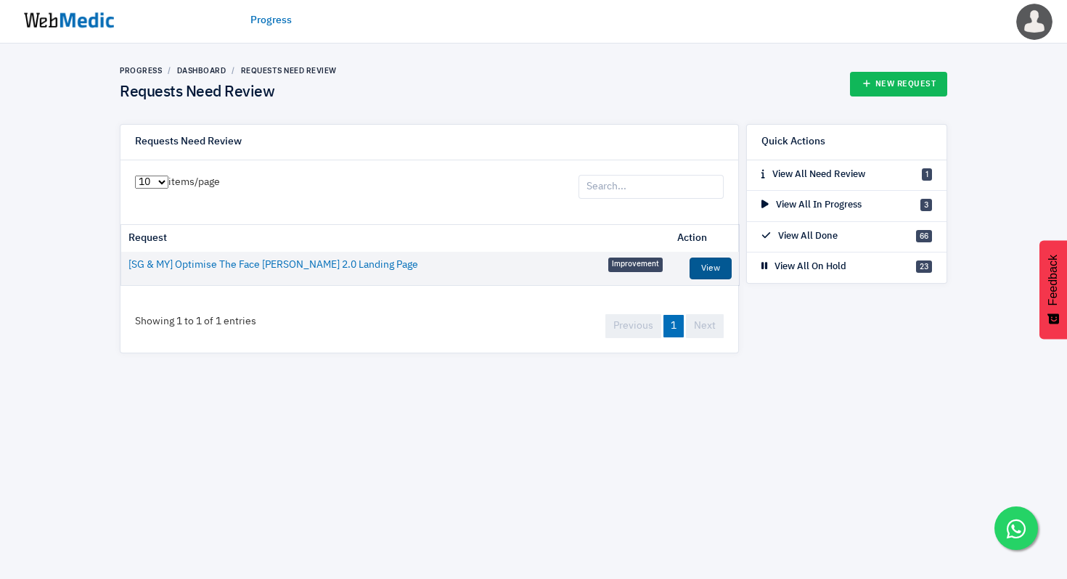
click at [721, 269] on link "View" at bounding box center [711, 269] width 42 height 22
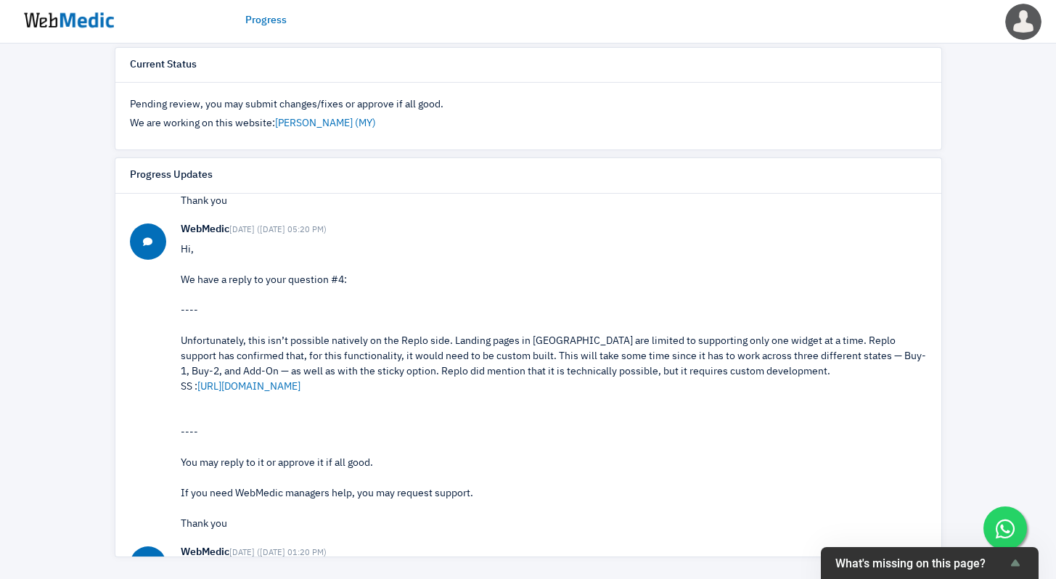
scroll to position [122, 0]
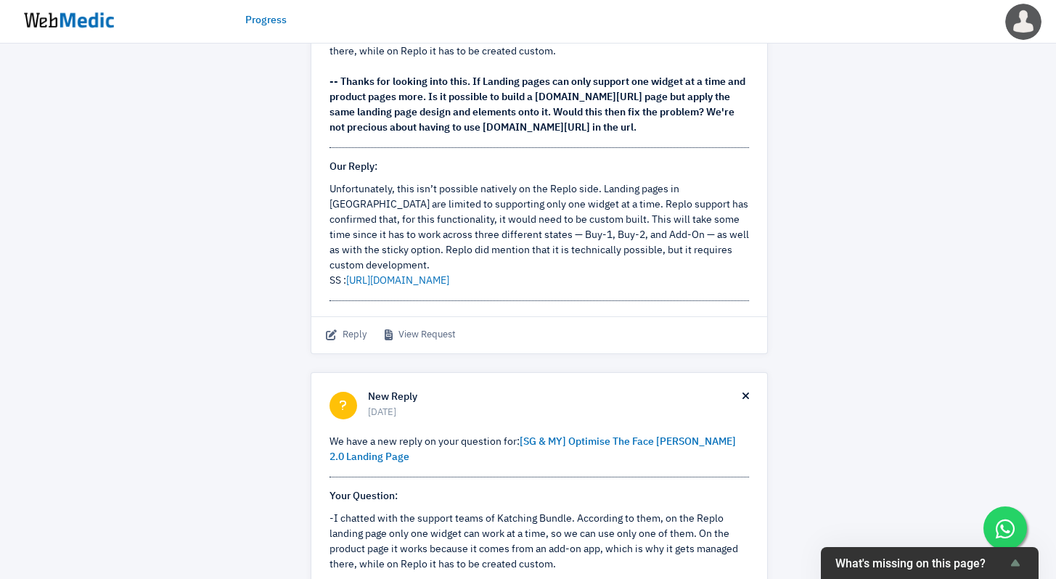
scroll to position [402, 0]
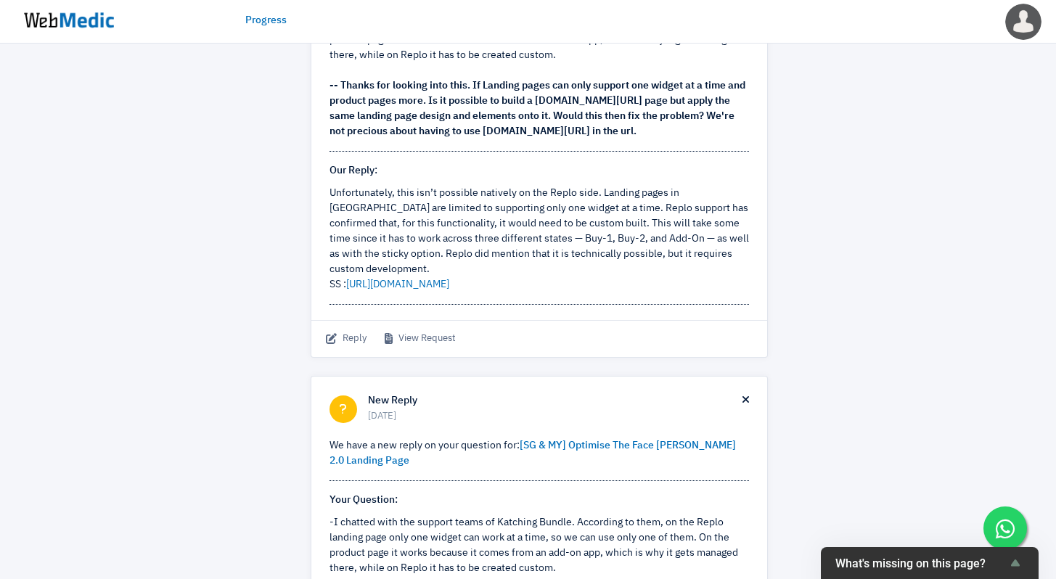
click at [99, 26] on img at bounding box center [69, 20] width 109 height 45
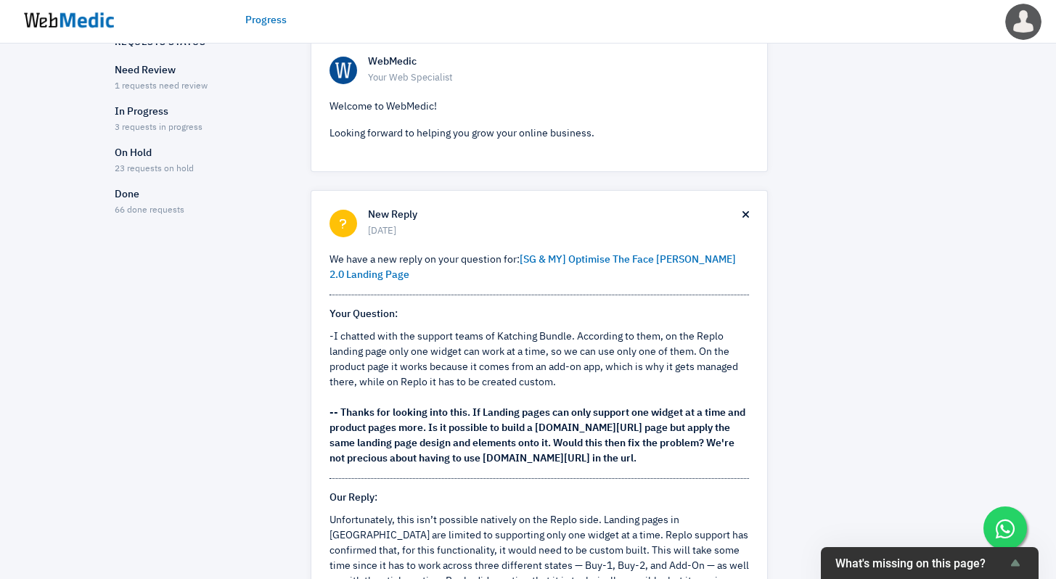
scroll to position [77, 0]
